Goal: Task Accomplishment & Management: Manage account settings

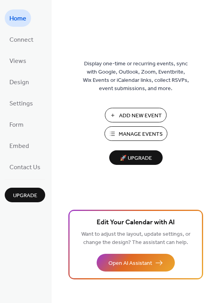
click at [132, 133] on span "Manage Events" at bounding box center [141, 134] width 44 height 8
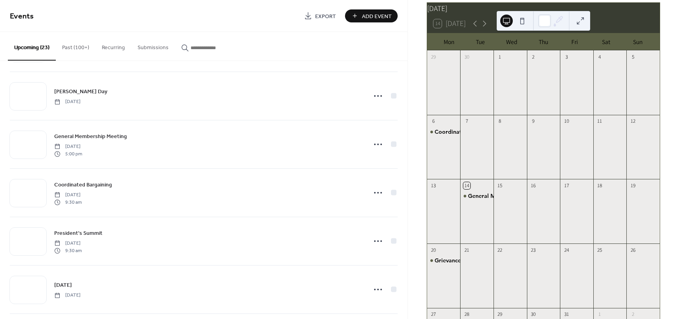
scroll to position [314, 0]
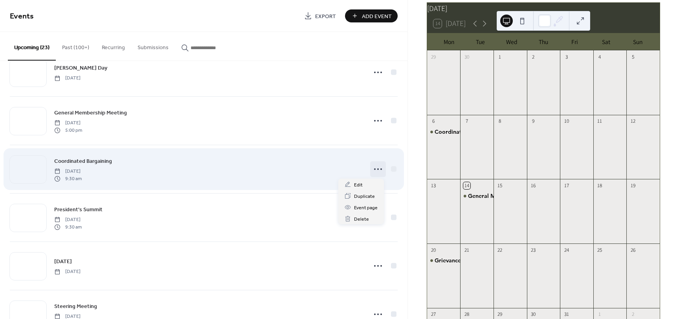
click at [374, 171] on icon at bounding box center [378, 169] width 13 height 13
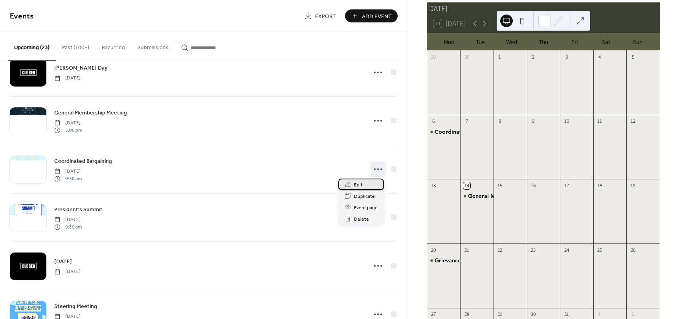
click at [356, 186] on span "Edit" at bounding box center [358, 185] width 9 height 8
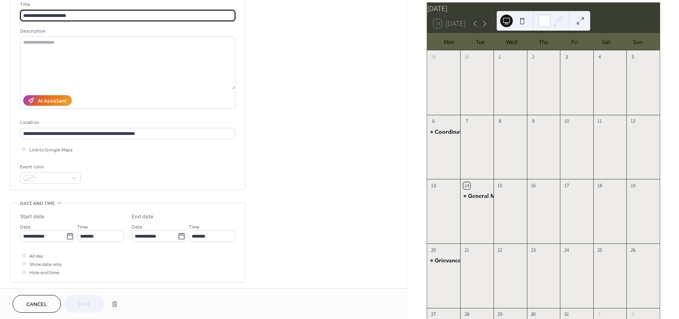
scroll to position [79, 0]
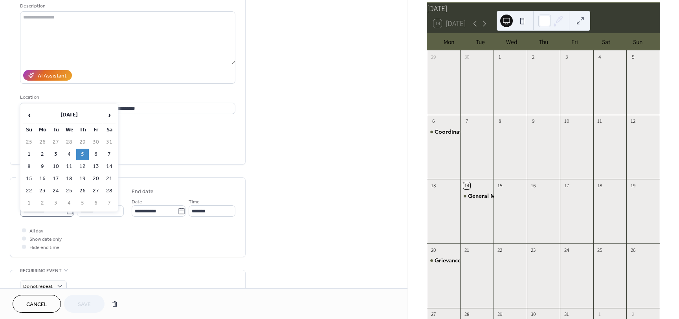
click at [69, 210] on body "**********" at bounding box center [339, 159] width 679 height 319
click at [31, 117] on span "‹" at bounding box center [29, 115] width 12 height 16
click at [44, 190] on td "26" at bounding box center [42, 190] width 13 height 11
type input "**********"
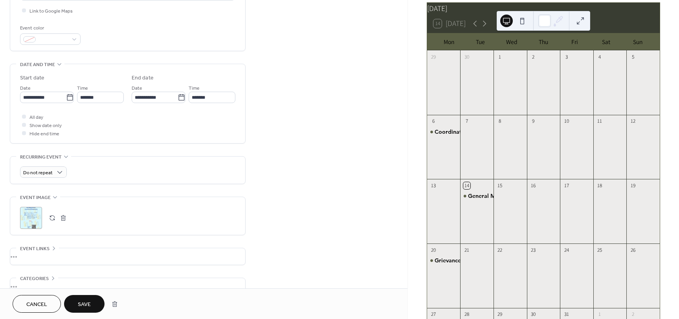
scroll to position [196, 0]
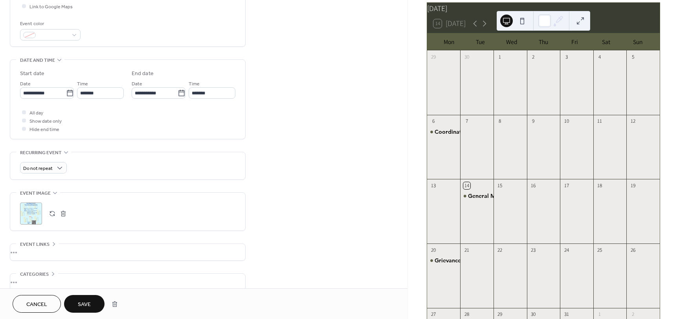
click at [31, 212] on div ";" at bounding box center [31, 213] width 22 height 22
click at [64, 215] on button "button" at bounding box center [63, 213] width 11 height 11
click at [52, 211] on button "button" at bounding box center [52, 213] width 11 height 11
click at [81, 303] on span "Save" at bounding box center [84, 304] width 13 height 8
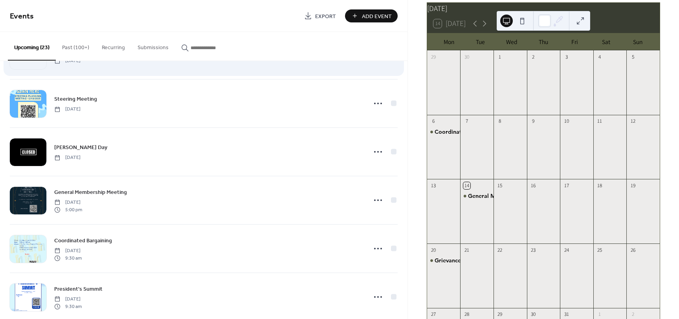
scroll to position [236, 0]
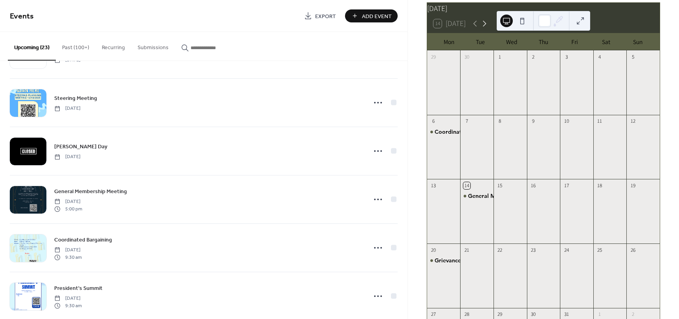
click at [485, 26] on icon at bounding box center [485, 23] width 4 height 6
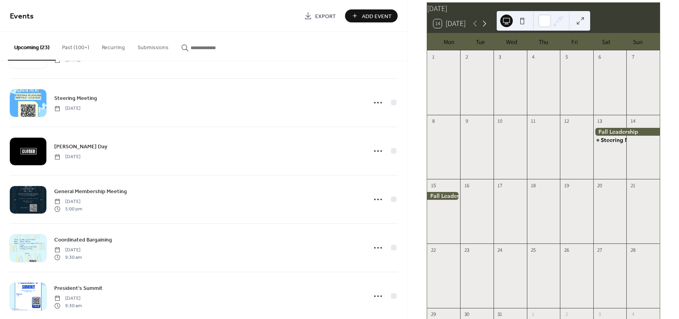
click at [485, 26] on icon at bounding box center [485, 23] width 4 height 6
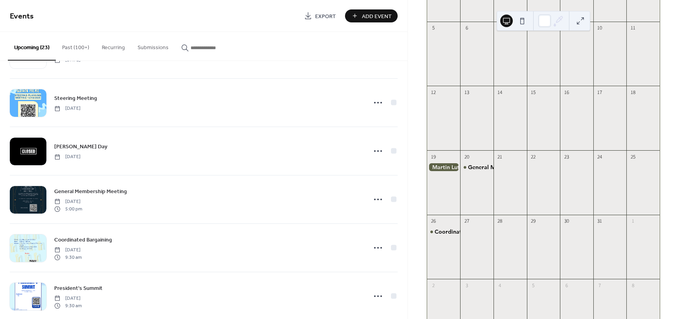
scroll to position [157, 0]
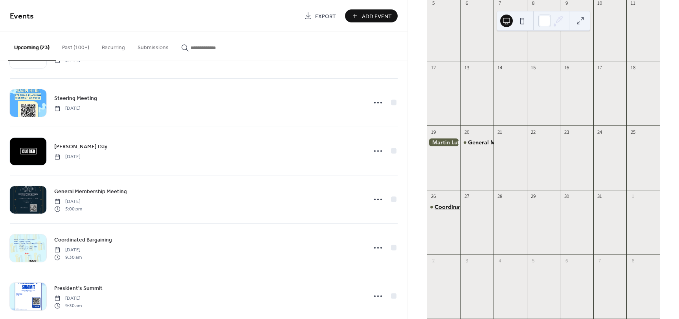
click at [452, 211] on div "Coordinated Bargaining" at bounding box center [467, 207] width 64 height 8
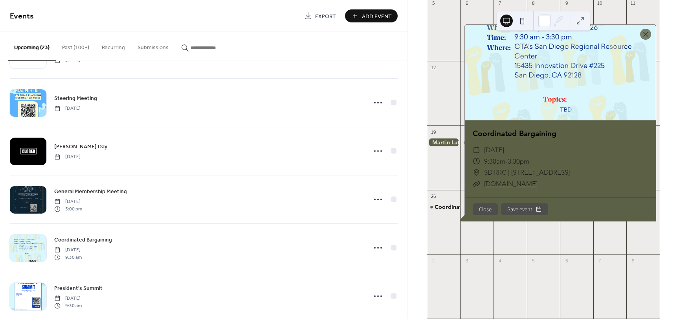
drag, startPoint x: 602, startPoint y: 72, endPoint x: 601, endPoint y: 88, distance: 16.1
click at [601, 88] on div at bounding box center [560, 72] width 191 height 95
click at [523, 213] on button "Save event" at bounding box center [524, 209] width 47 height 12
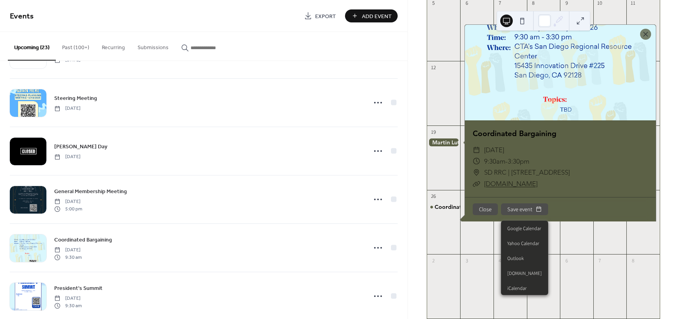
click at [484, 215] on button "Close" at bounding box center [485, 209] width 25 height 12
